Goal: Task Accomplishment & Management: Use online tool/utility

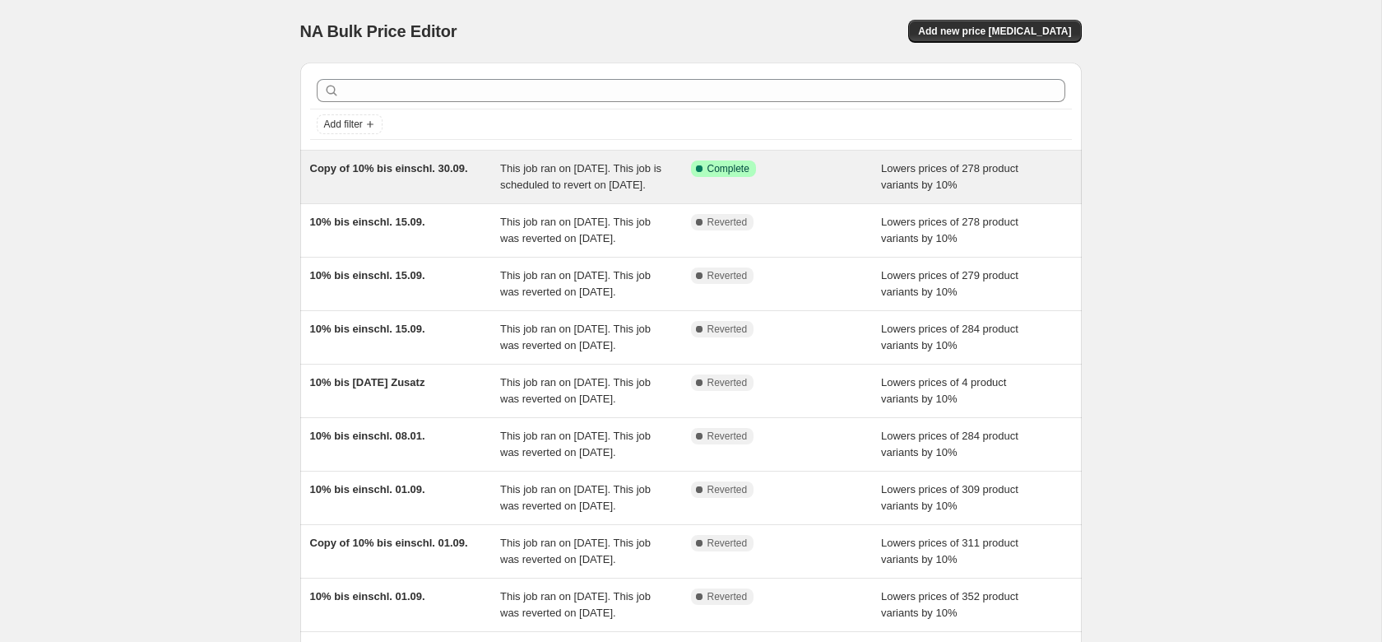
click at [468, 193] on div "Copy of 10% bis einschl. 30.09." at bounding box center [405, 176] width 191 height 33
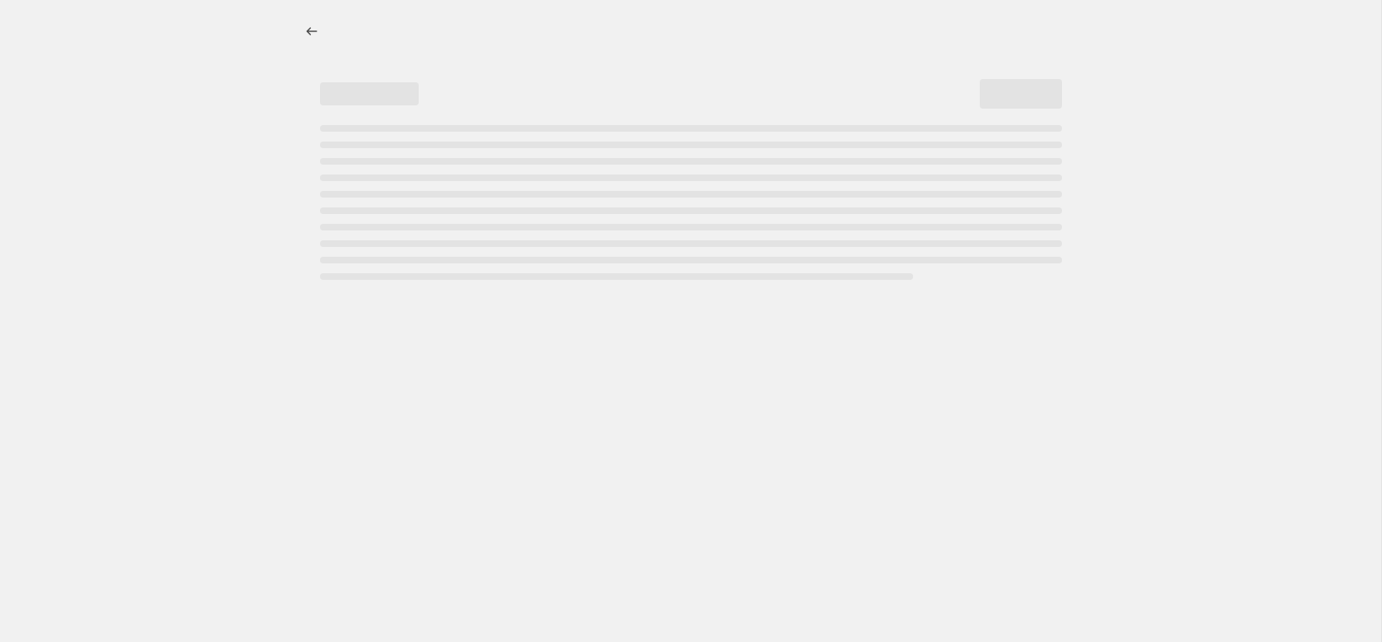
select select "percentage"
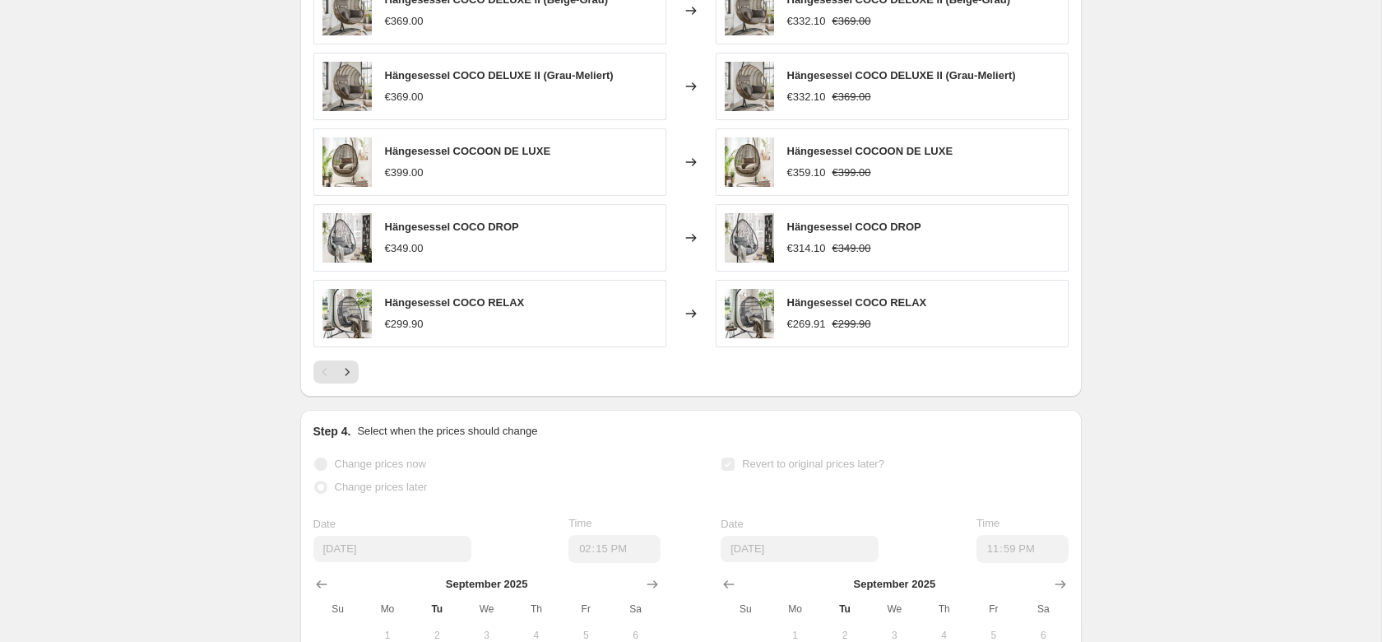
scroll to position [1219, 0]
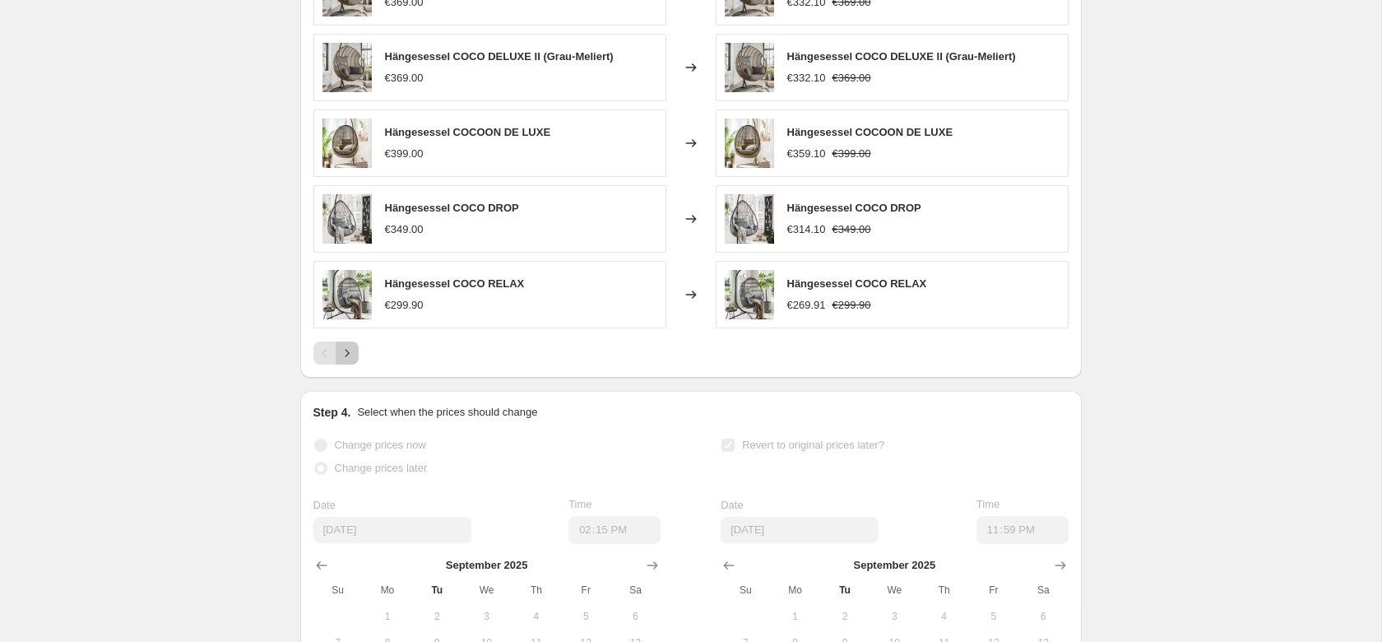
click at [355, 361] on icon "Next" at bounding box center [347, 353] width 16 height 16
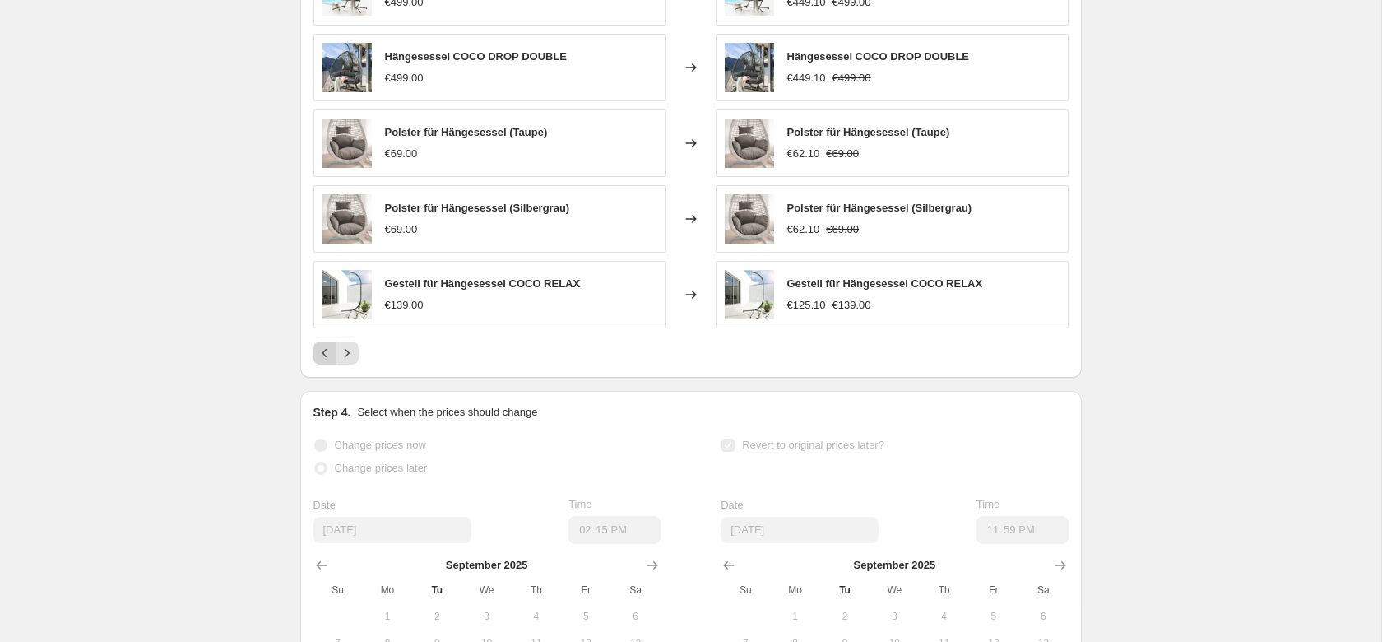
click at [326, 361] on icon "Previous" at bounding box center [325, 353] width 16 height 16
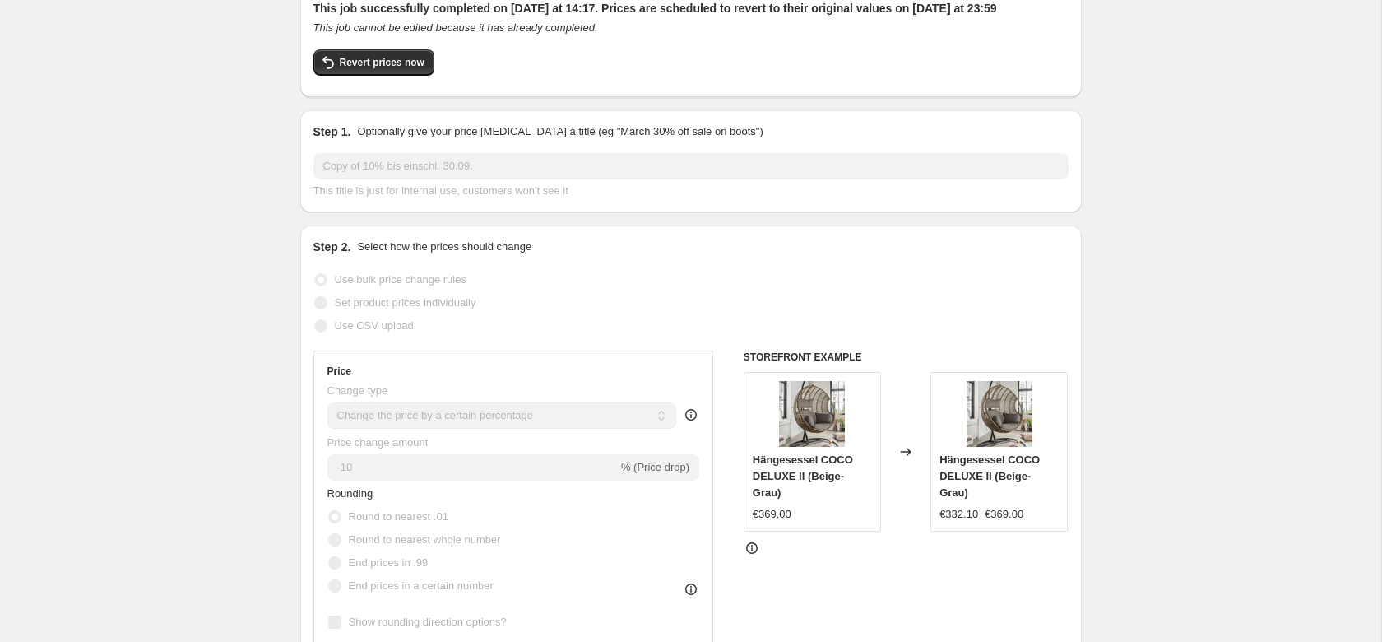
scroll to position [0, 0]
